Goal: Navigation & Orientation: Find specific page/section

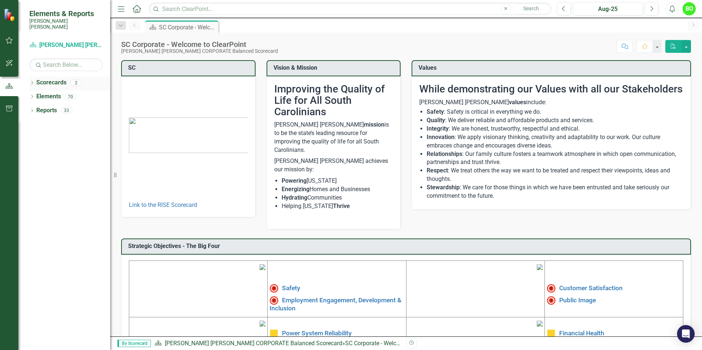
click at [57, 79] on link "Scorecards" at bounding box center [51, 83] width 30 height 8
click at [47, 93] on link "Elements" at bounding box center [48, 96] width 25 height 8
click at [121, 28] on icon "Dropdown" at bounding box center [120, 25] width 7 height 5
click at [388, 36] on div "SC Corporate - Welcome to ClearPoint [PERSON_NAME] [PERSON_NAME] CORPORATE Bala…" at bounding box center [406, 44] width 592 height 22
click at [11, 108] on icon "button" at bounding box center [10, 109] width 8 height 6
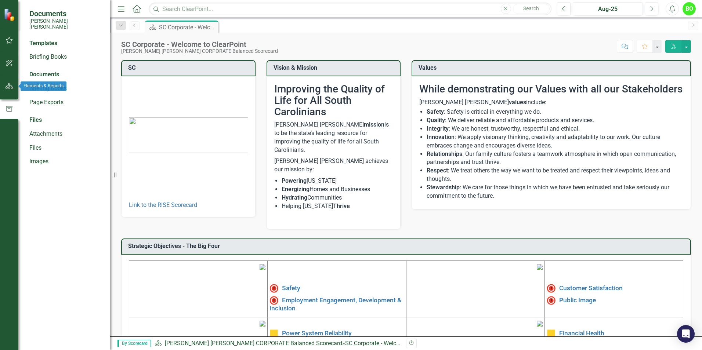
click at [12, 87] on icon "button" at bounding box center [10, 86] width 8 height 6
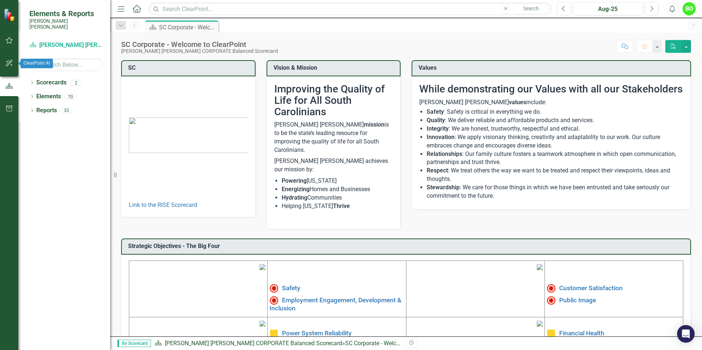
click at [11, 62] on icon "button" at bounding box center [10, 63] width 8 height 6
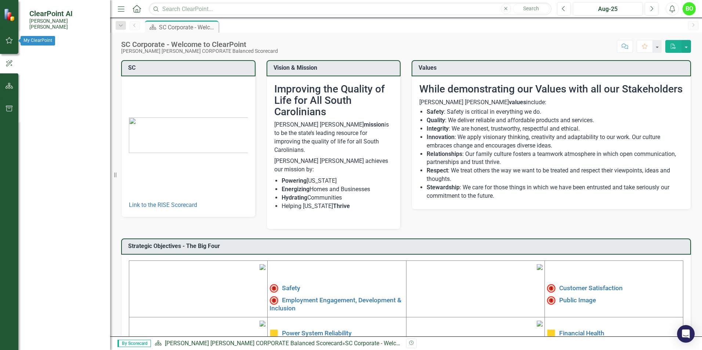
click at [9, 41] on icon "button" at bounding box center [10, 40] width 8 height 6
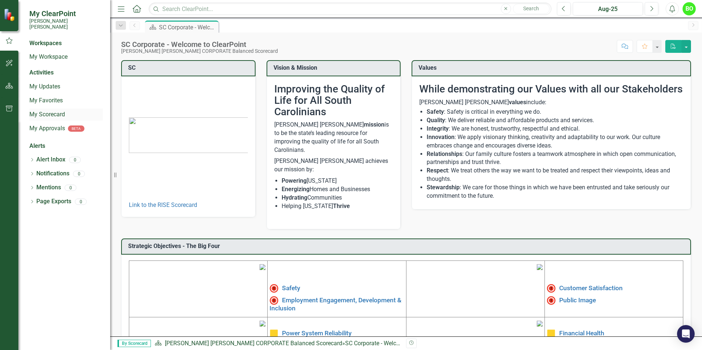
click at [47, 110] on link "My Scorecard" at bounding box center [65, 114] width 73 height 8
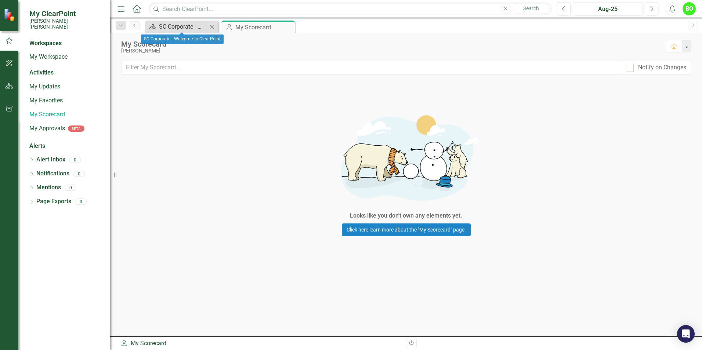
click at [185, 27] on div "SC Corporate - Welcome to ClearPoint" at bounding box center [183, 26] width 48 height 9
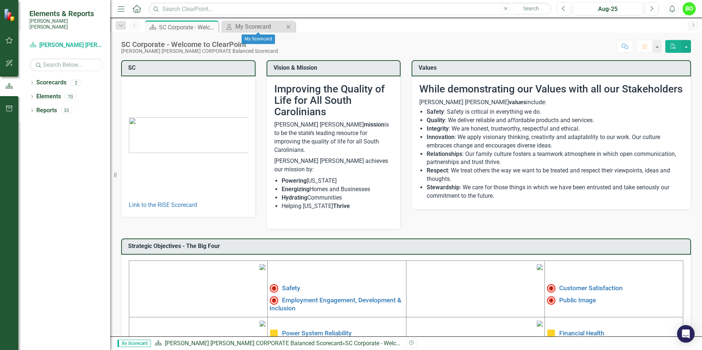
click at [290, 25] on icon "Close" at bounding box center [287, 27] width 7 height 6
click at [44, 106] on link "Reports" at bounding box center [46, 110] width 21 height 8
click at [33, 81] on icon "Dropdown" at bounding box center [31, 83] width 5 height 4
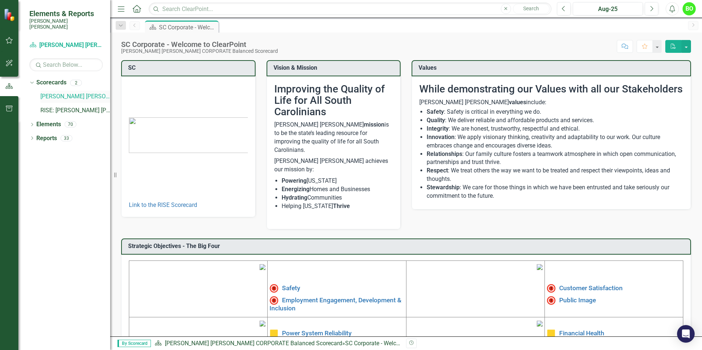
click at [65, 92] on link "[PERSON_NAME] [PERSON_NAME] CORPORATE Balanced Scorecard" at bounding box center [75, 96] width 70 height 8
click at [70, 106] on link "RISE: [PERSON_NAME] [PERSON_NAME] Recognizing Innovation, Safety and Excellence" at bounding box center [75, 110] width 70 height 8
